Goal: Information Seeking & Learning: Find specific fact

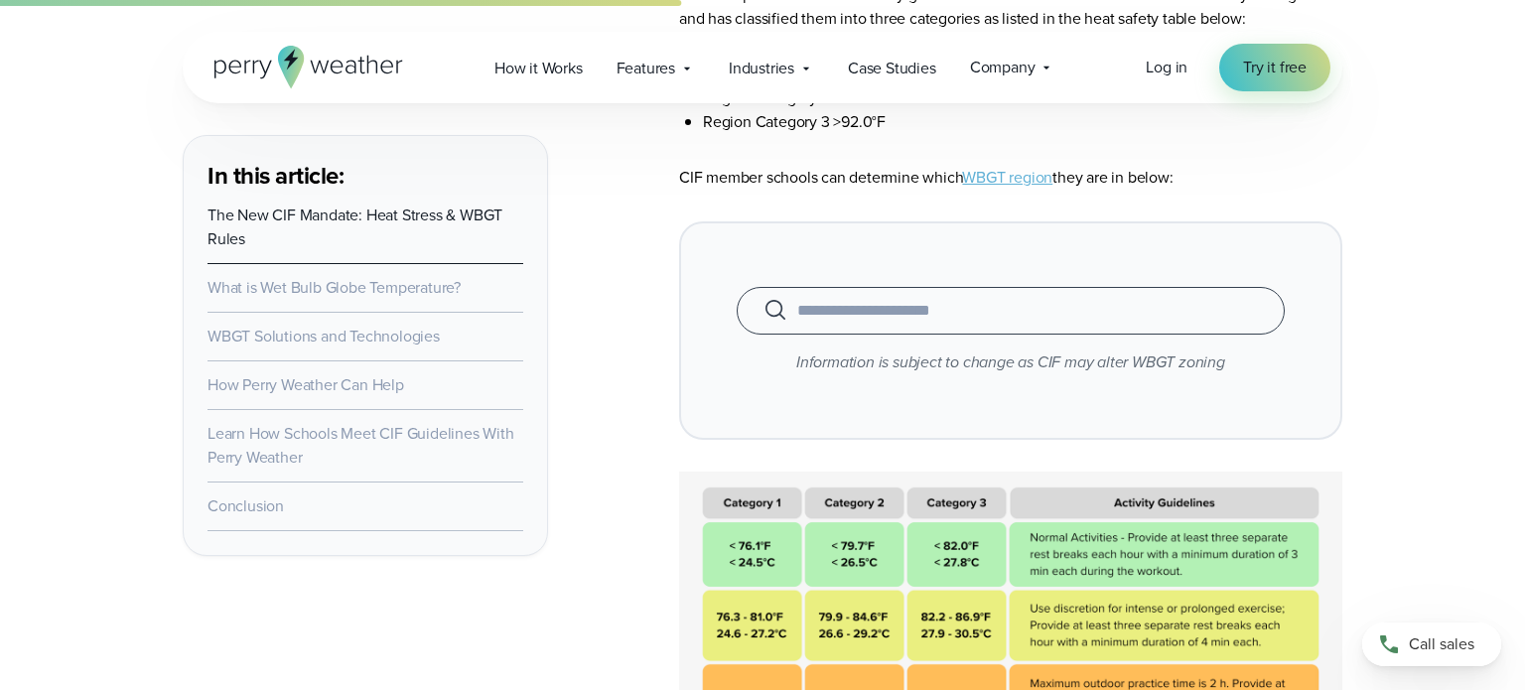
scroll to position [4174, 0]
click at [877, 324] on input "text" at bounding box center [1010, 312] width 498 height 24
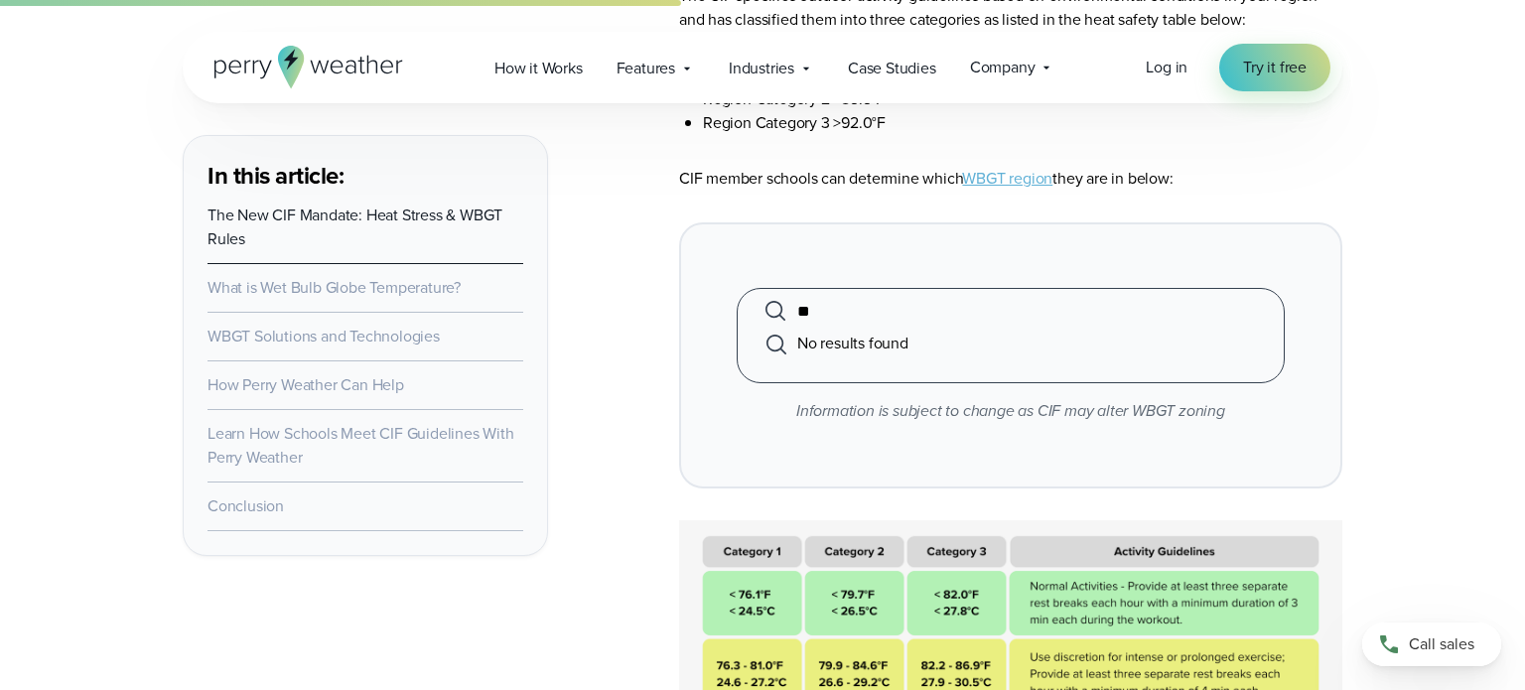
type input "*"
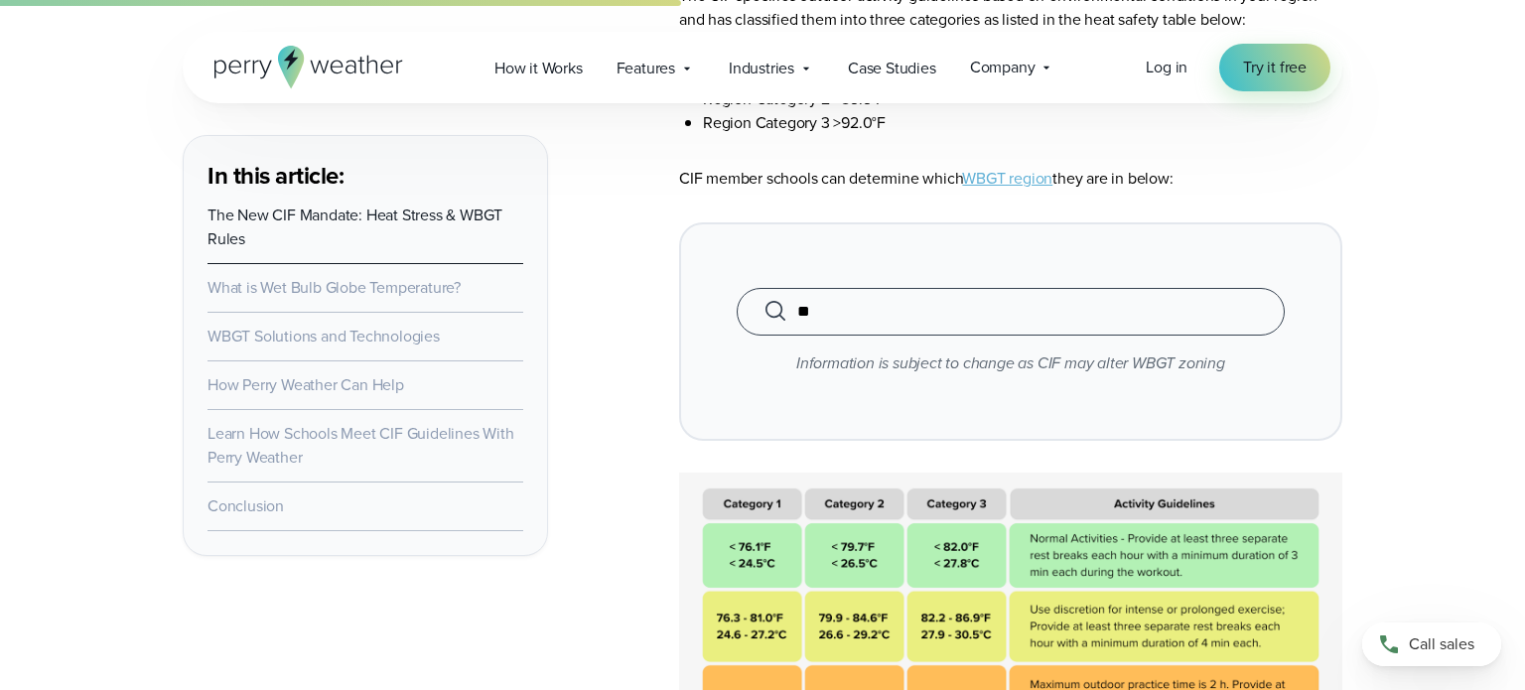
type input "*"
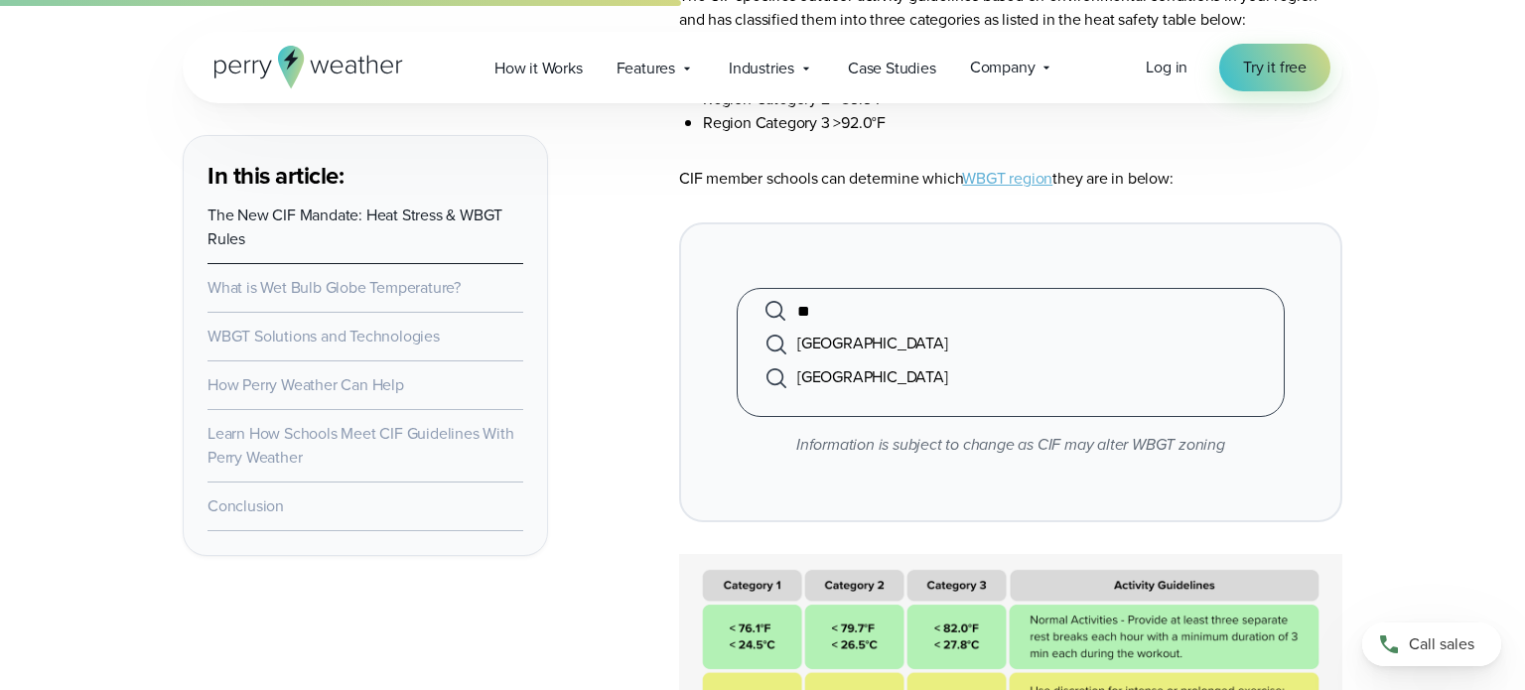
type input "*"
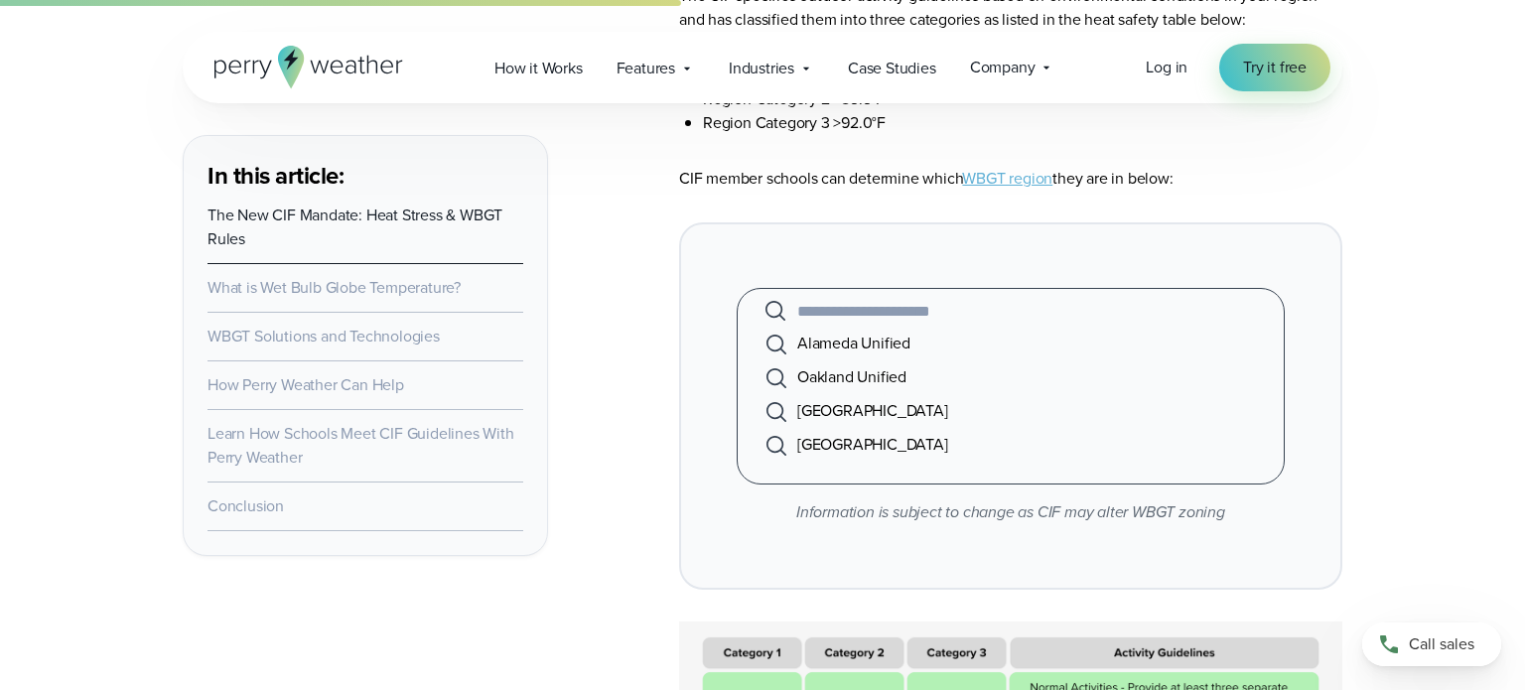
click at [821, 279] on div "Alameda Unified Oakland Unified [GEOGRAPHIC_DATA] [GEOGRAPHIC_DATA] When autoco…" at bounding box center [1010, 405] width 663 height 367
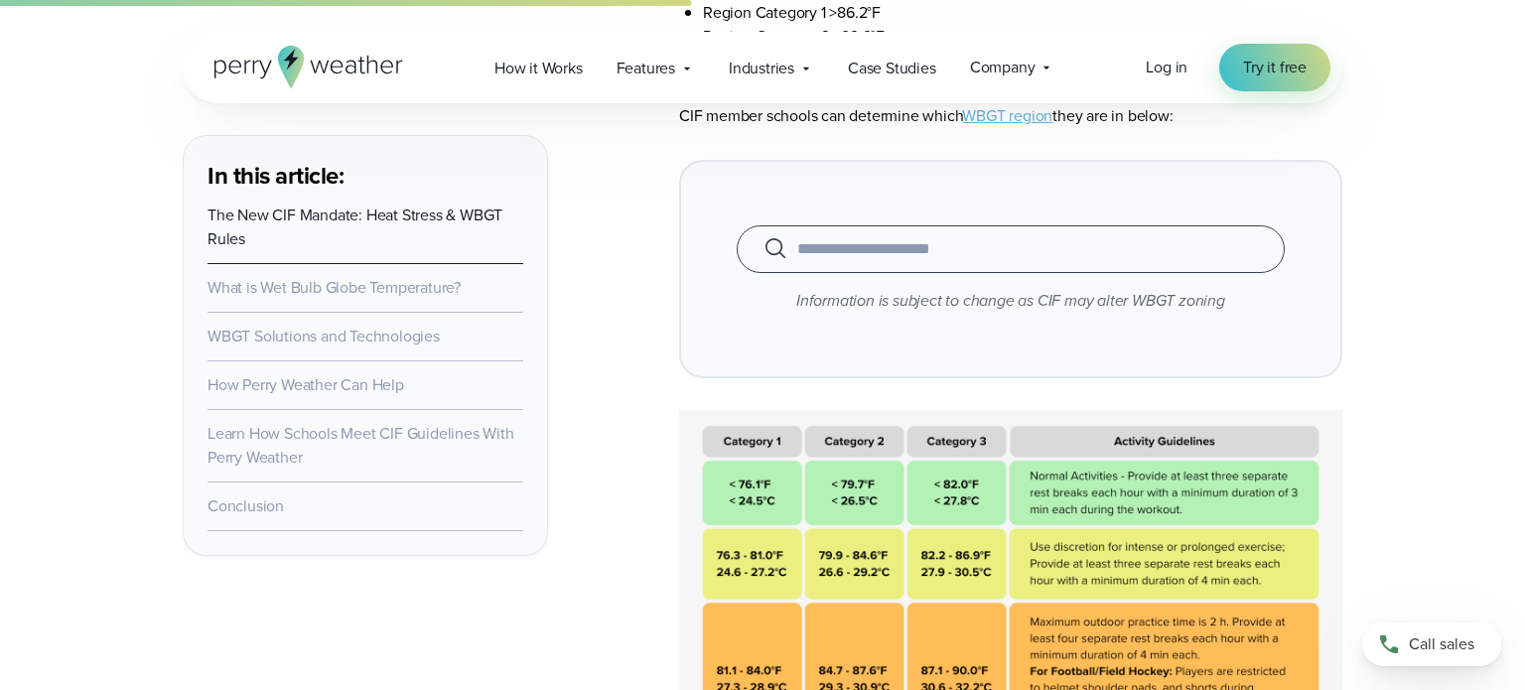
scroll to position [4236, 0]
click at [822, 274] on div "Alameda Unified Oakland Unified [GEOGRAPHIC_DATA] [GEOGRAPHIC_DATA] When autoco…" at bounding box center [1011, 250] width 548 height 48
click at [826, 262] on input "text" at bounding box center [1010, 250] width 498 height 24
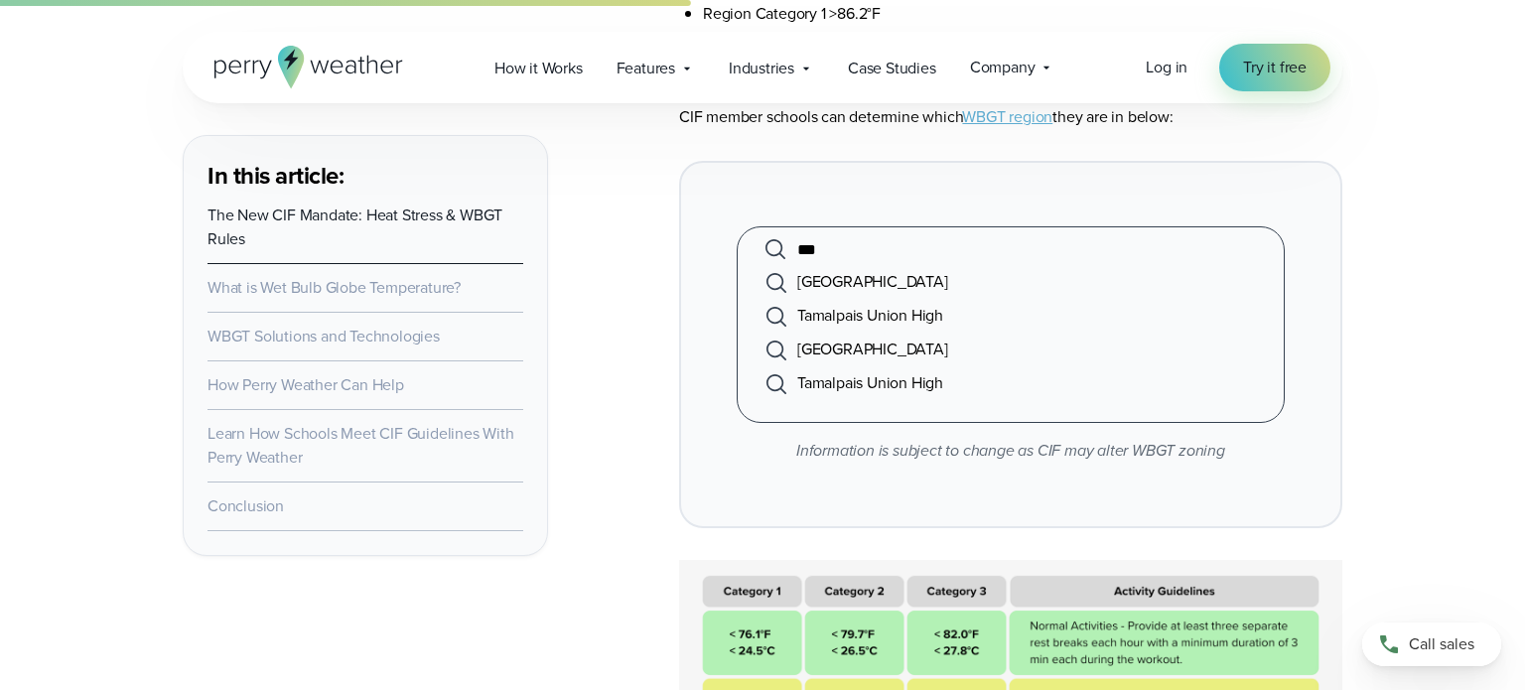
click at [850, 326] on li "Tamalpais Union High" at bounding box center [1010, 316] width 498 height 34
type input "**********"
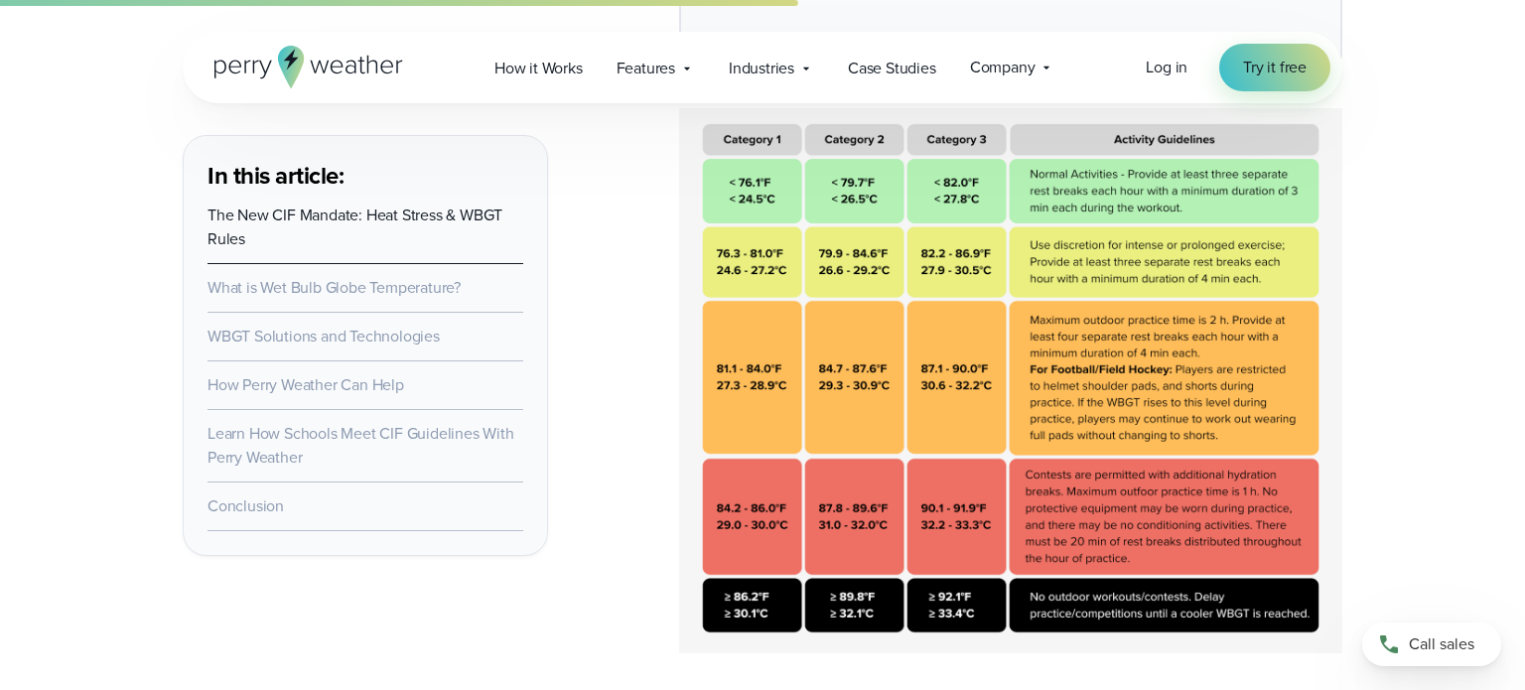
scroll to position [4931, 0]
